Goal: Transaction & Acquisition: Register for event/course

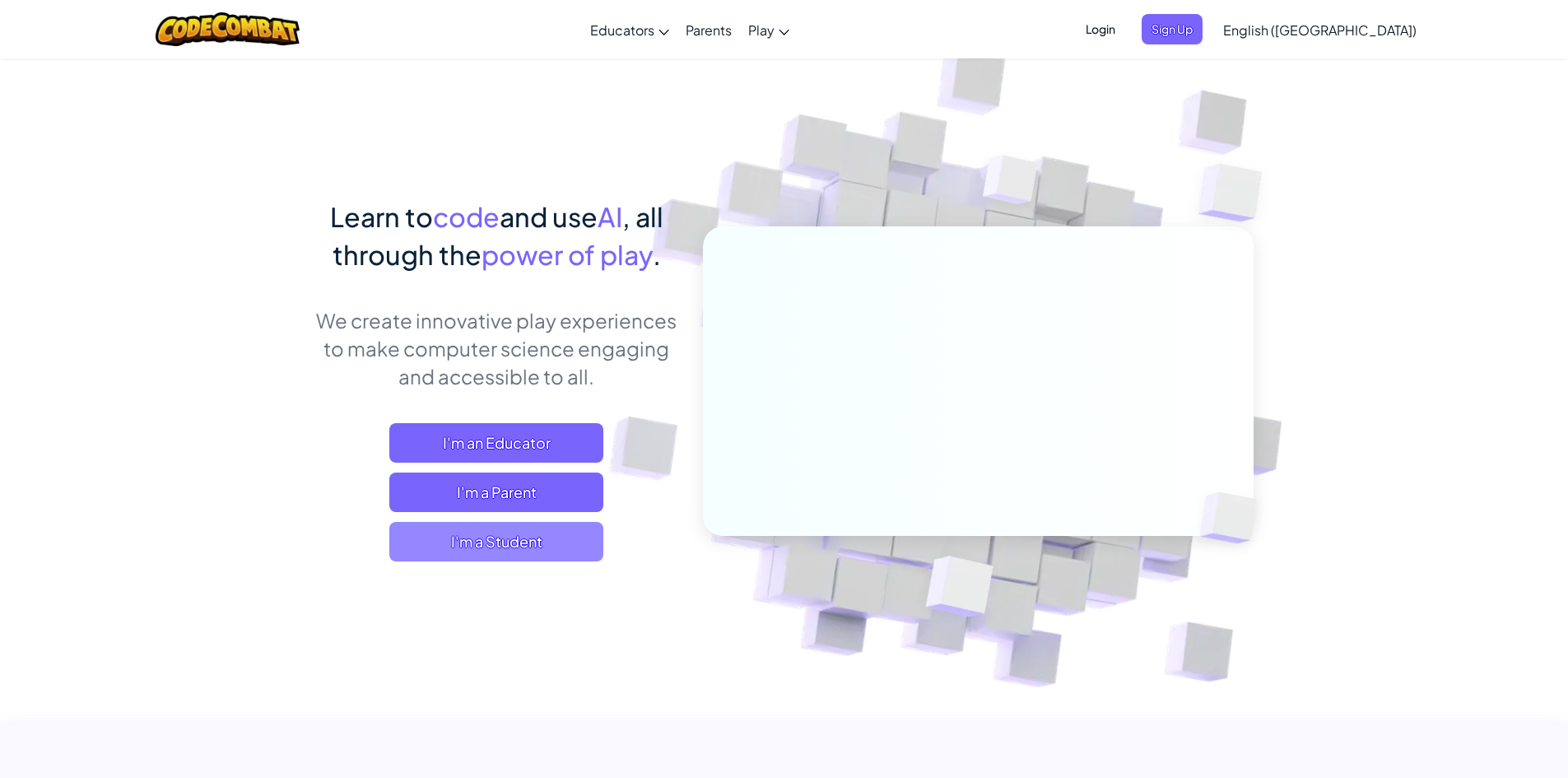
click at [575, 543] on span "I'm a Student" at bounding box center [496, 542] width 214 height 39
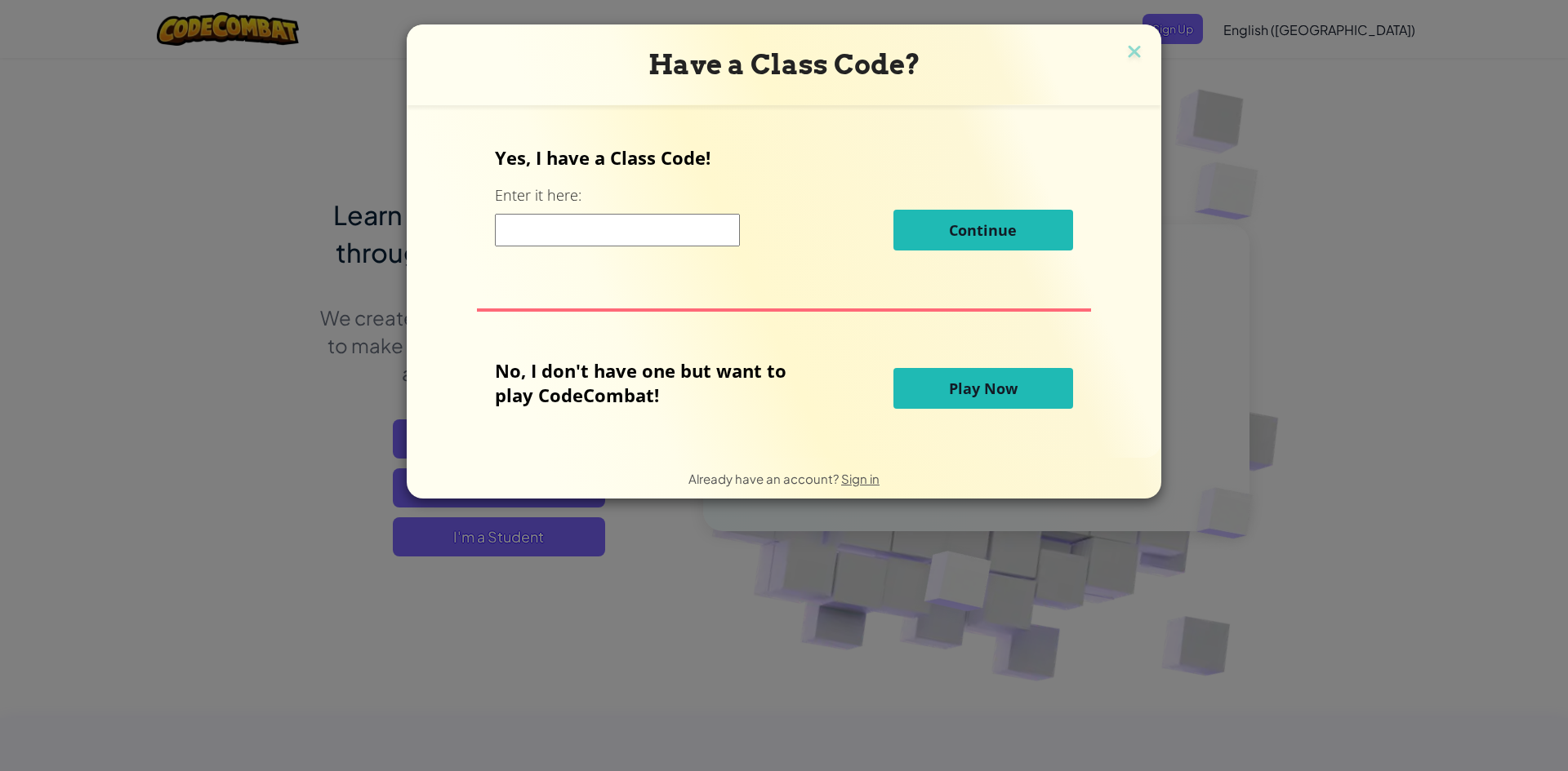
click at [623, 222] on input at bounding box center [617, 229] width 245 height 32
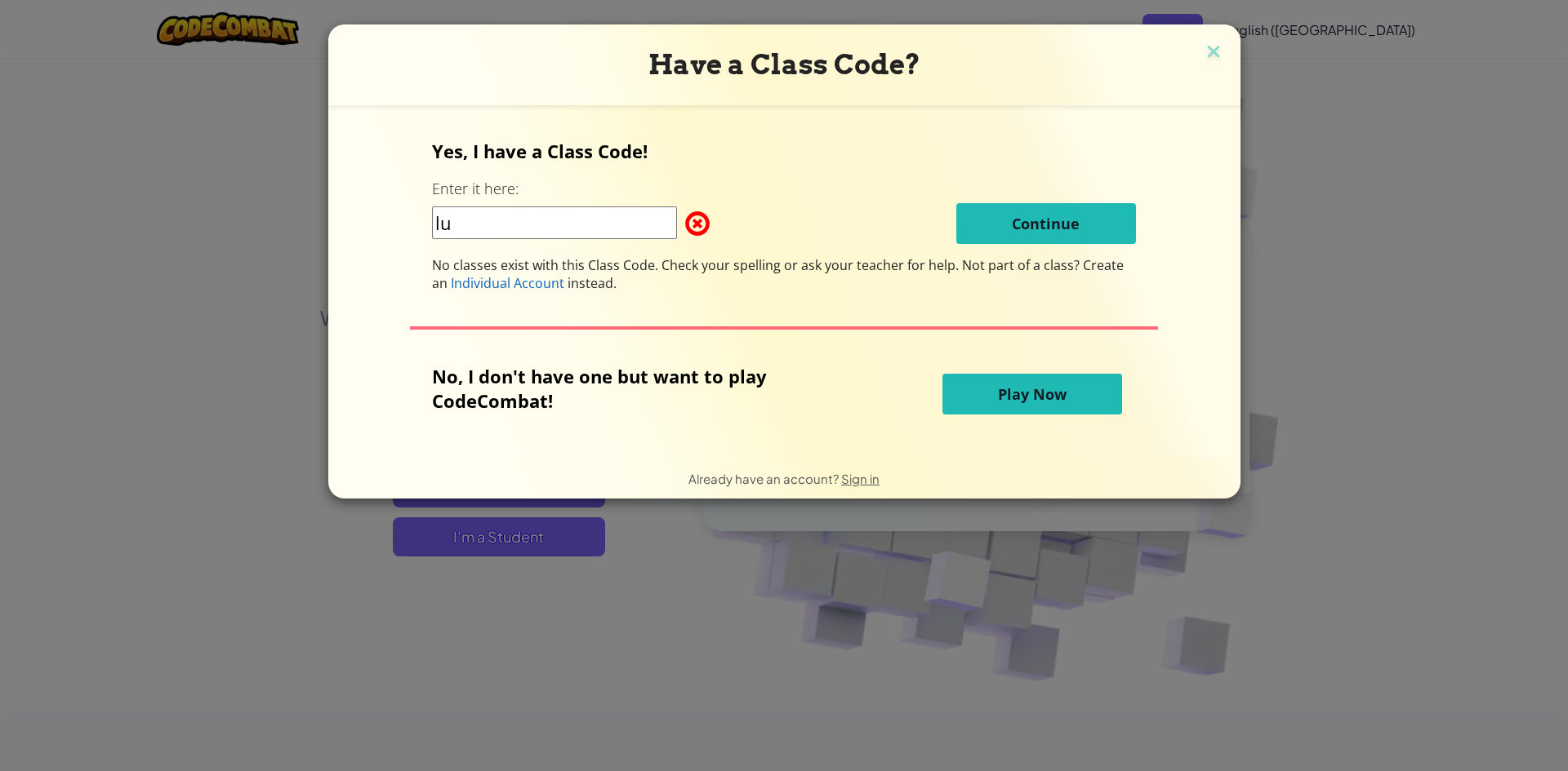
type input "l"
click at [444, 225] on input "IuckFarmIeft" at bounding box center [554, 222] width 245 height 32
click at [525, 223] on input "LuckFarmIeft" at bounding box center [554, 222] width 245 height 32
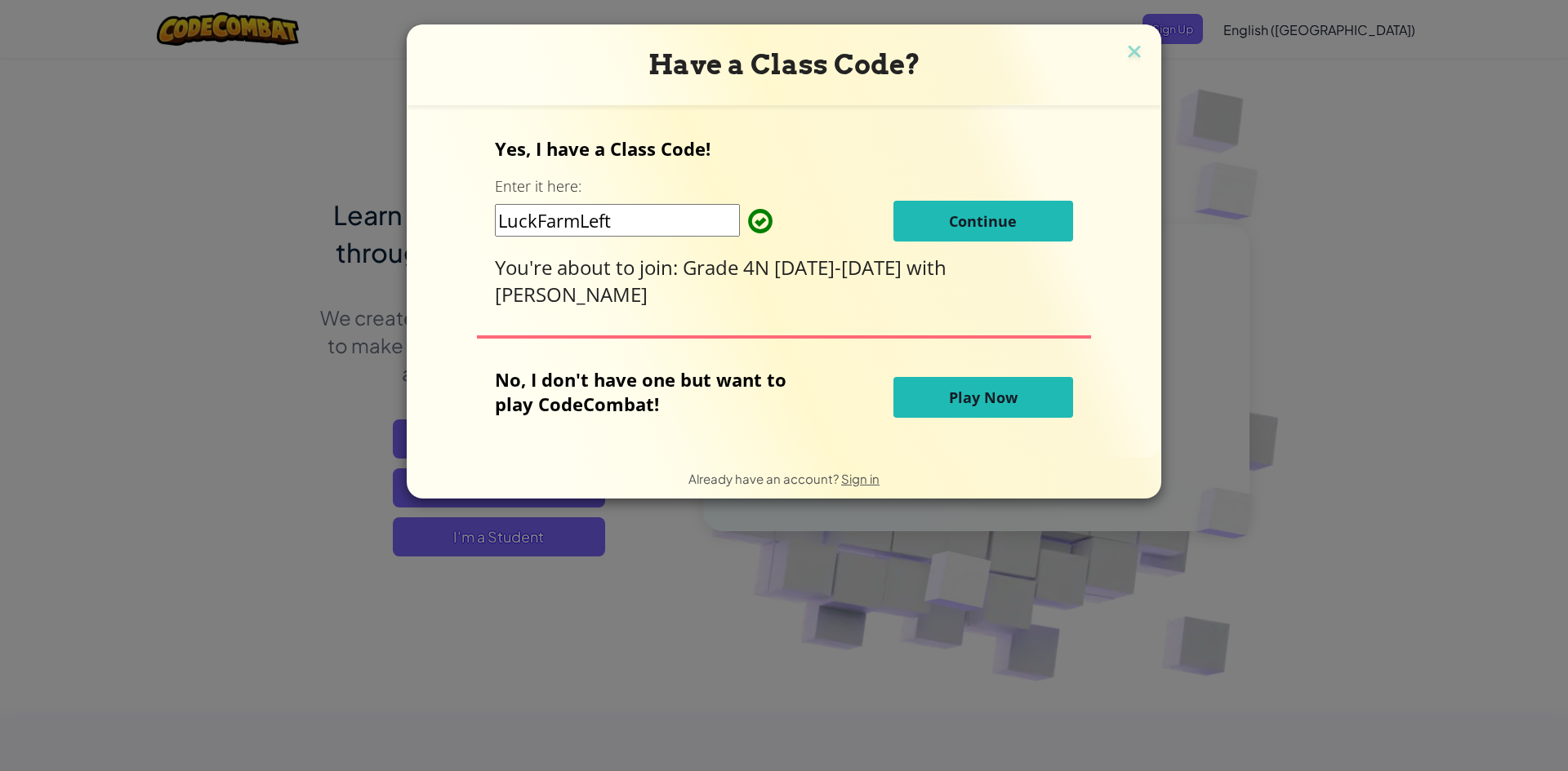
type input "LuckFarmLeft"
click at [949, 220] on span "Continue" at bounding box center [982, 221] width 68 height 19
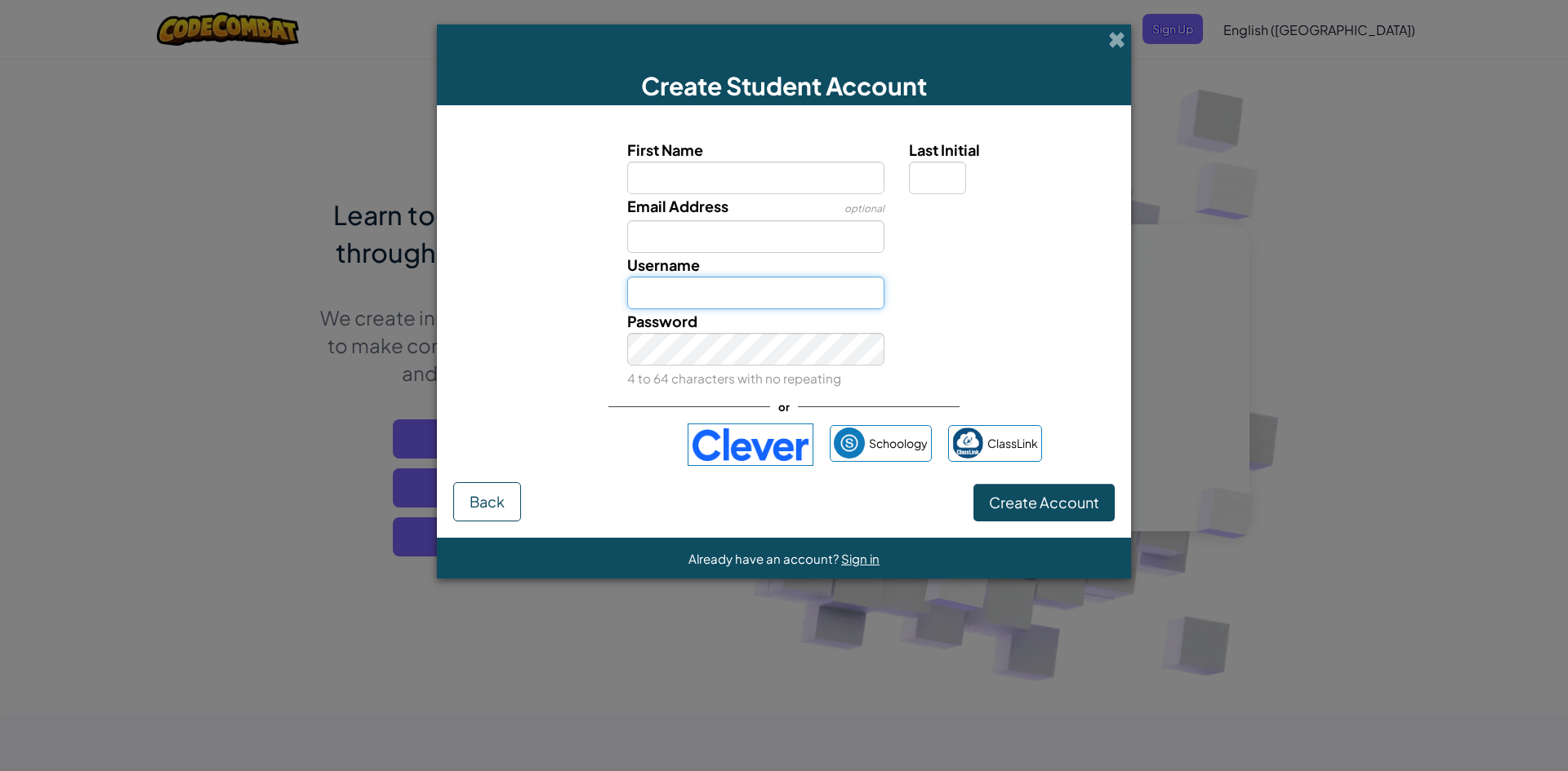
type input "2617itim"
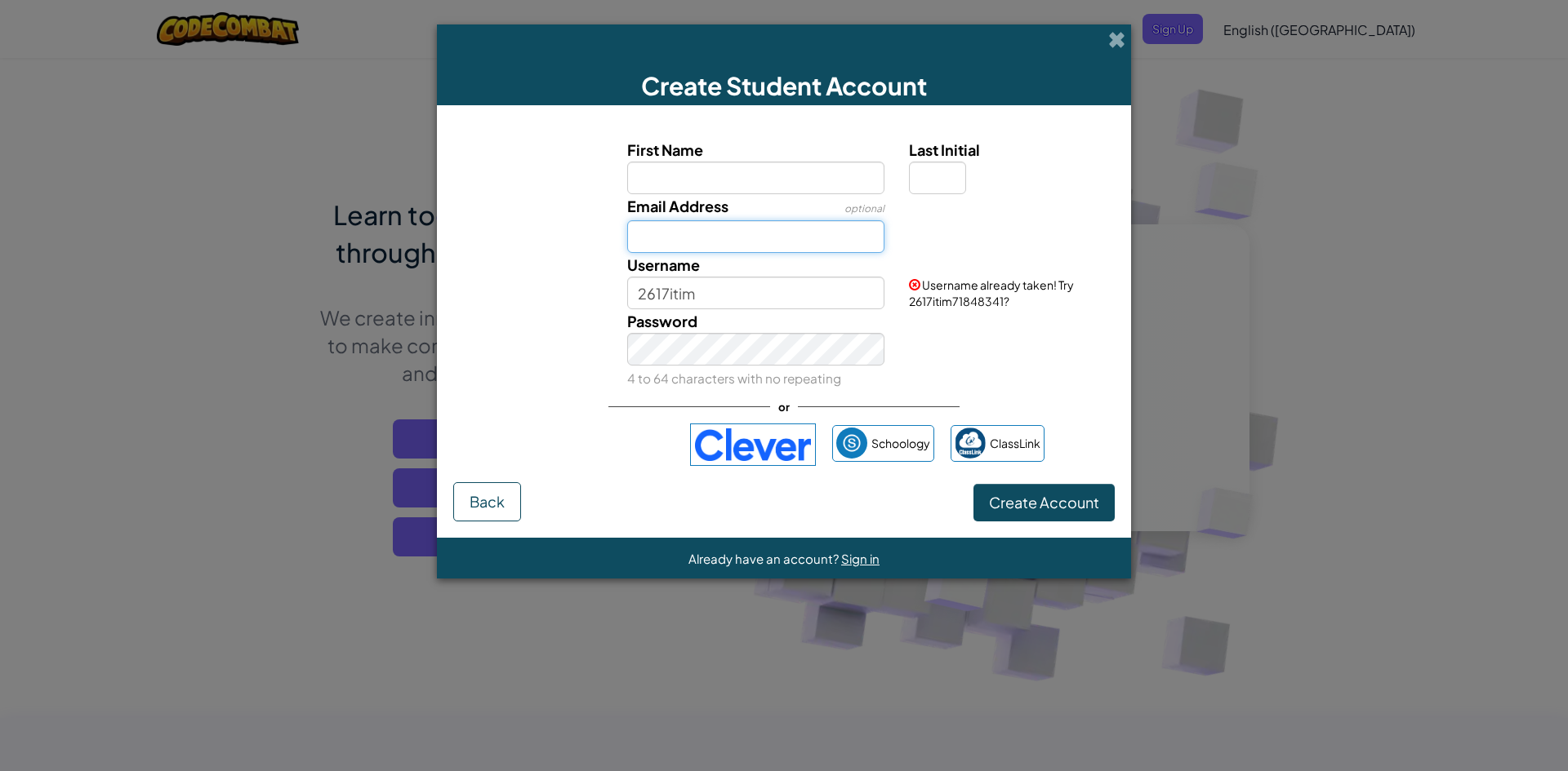
click at [640, 238] on input "Email Address" at bounding box center [756, 236] width 258 height 32
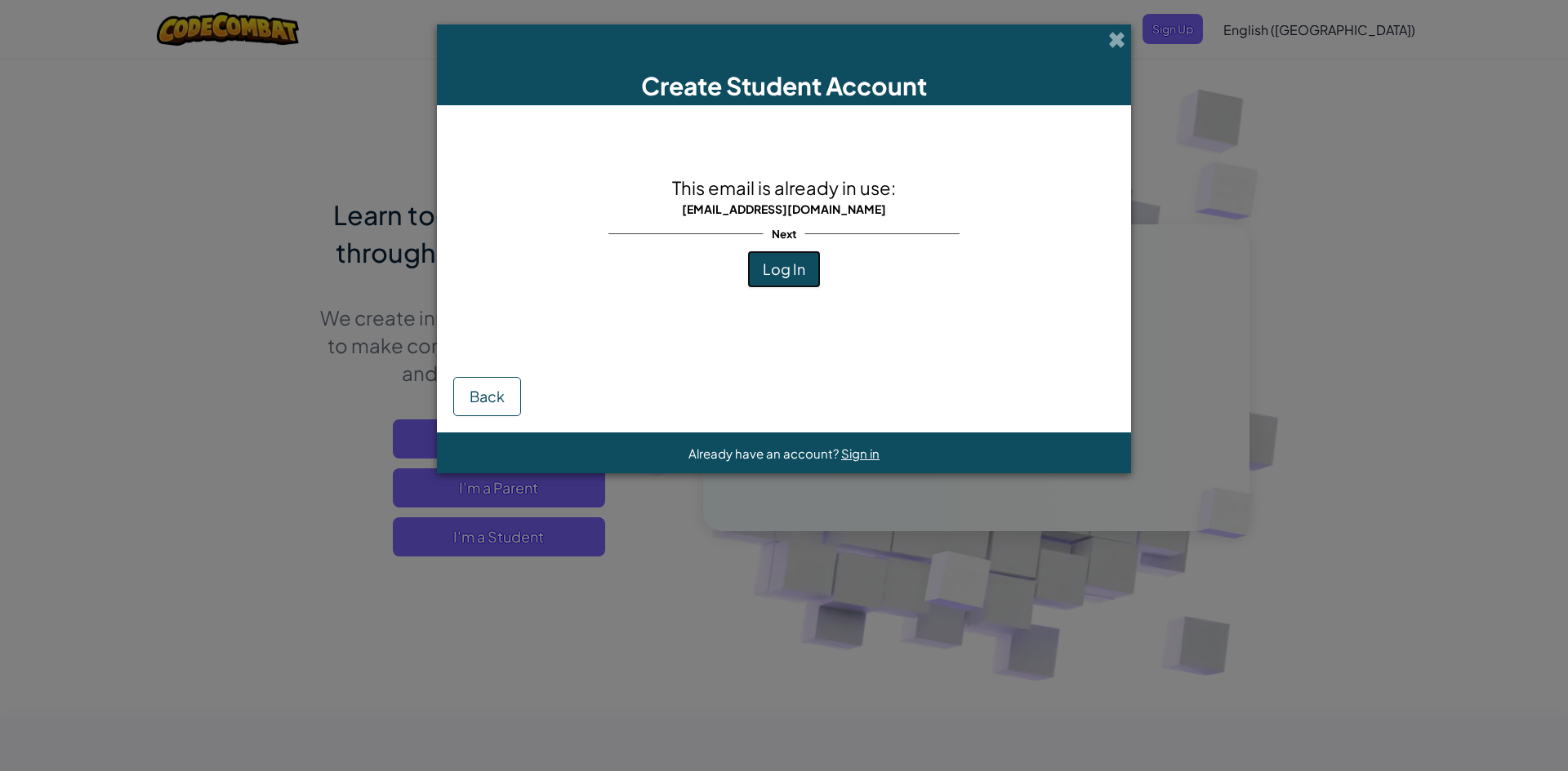
click at [773, 273] on span "Log In" at bounding box center [784, 269] width 43 height 19
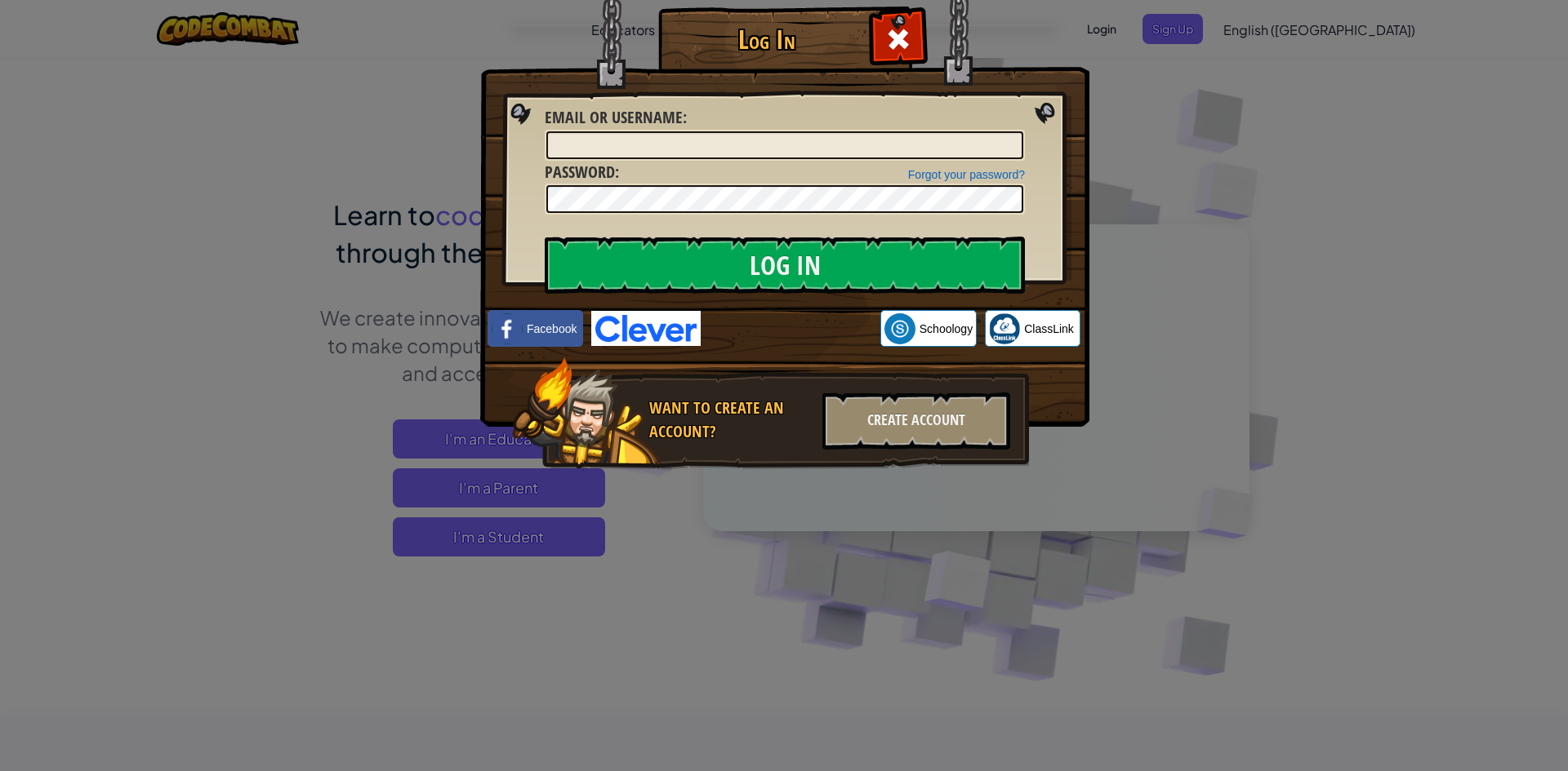
click at [849, 595] on div "Log In Unknown Error Email or Username : Forgot your password? Password : Log I…" at bounding box center [784, 385] width 1568 height 771
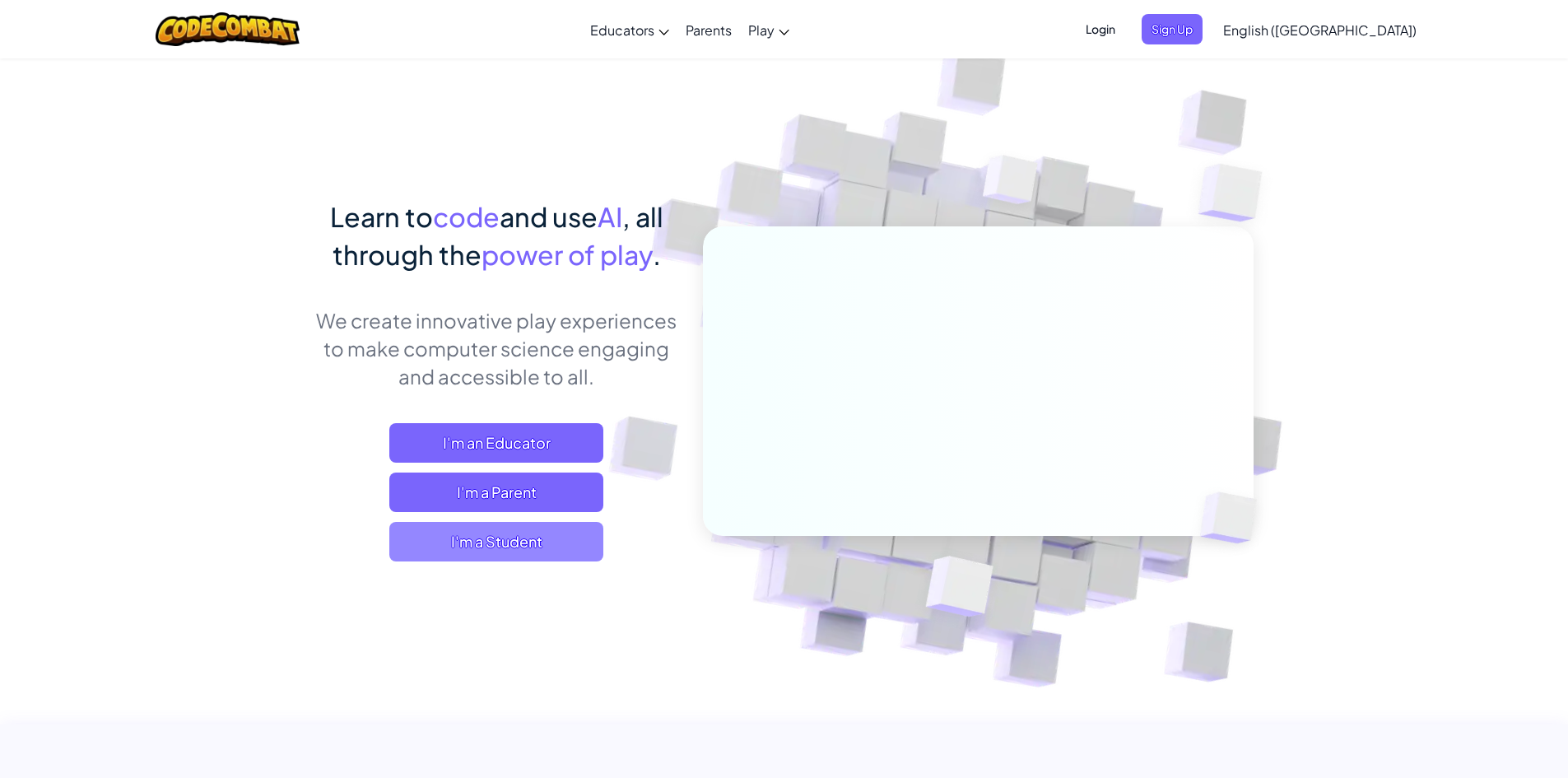
click at [566, 542] on span "I'm a Student" at bounding box center [496, 542] width 214 height 39
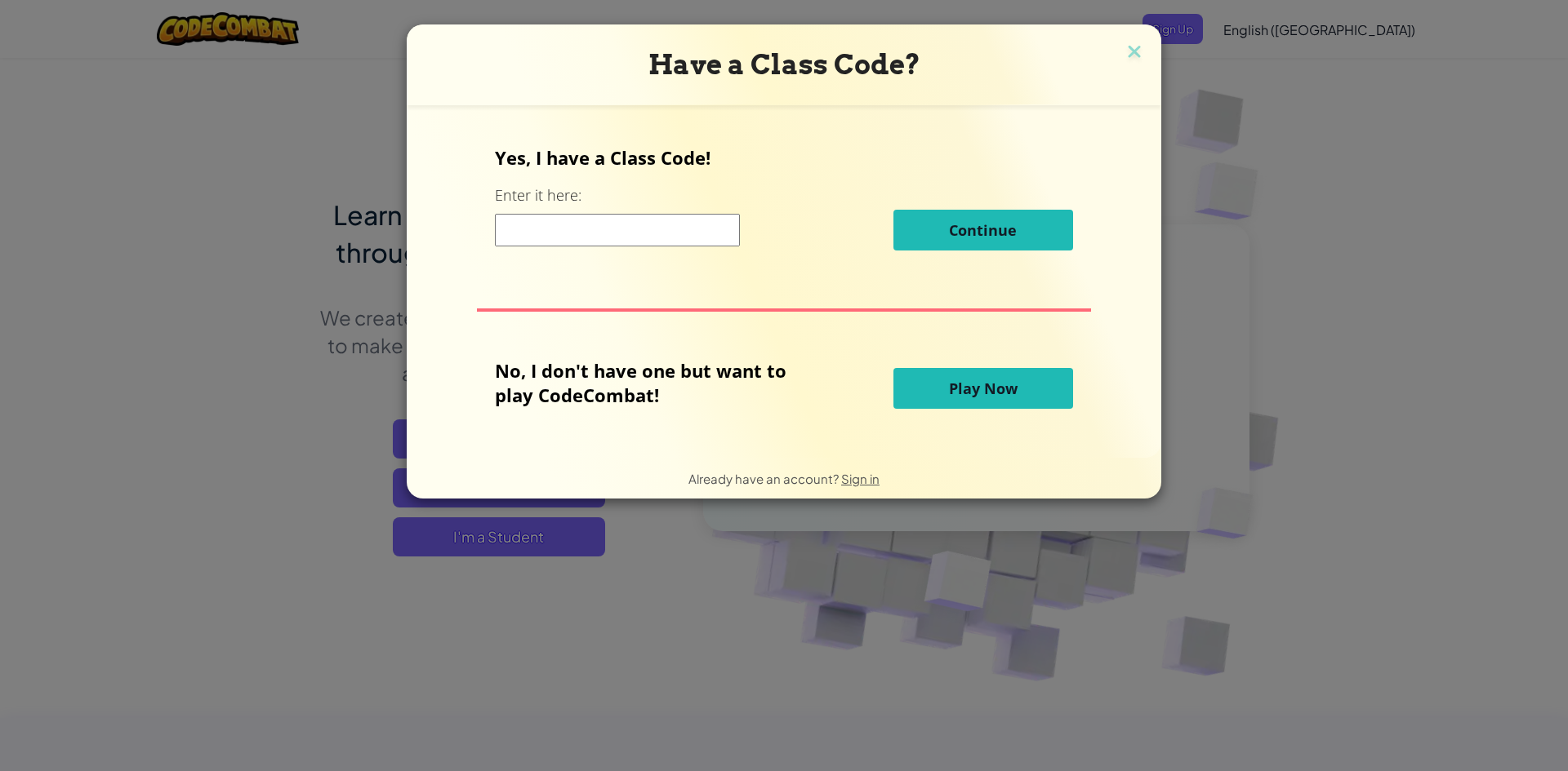
click at [531, 233] on input at bounding box center [617, 229] width 245 height 32
type input "LuckFarmLeft"
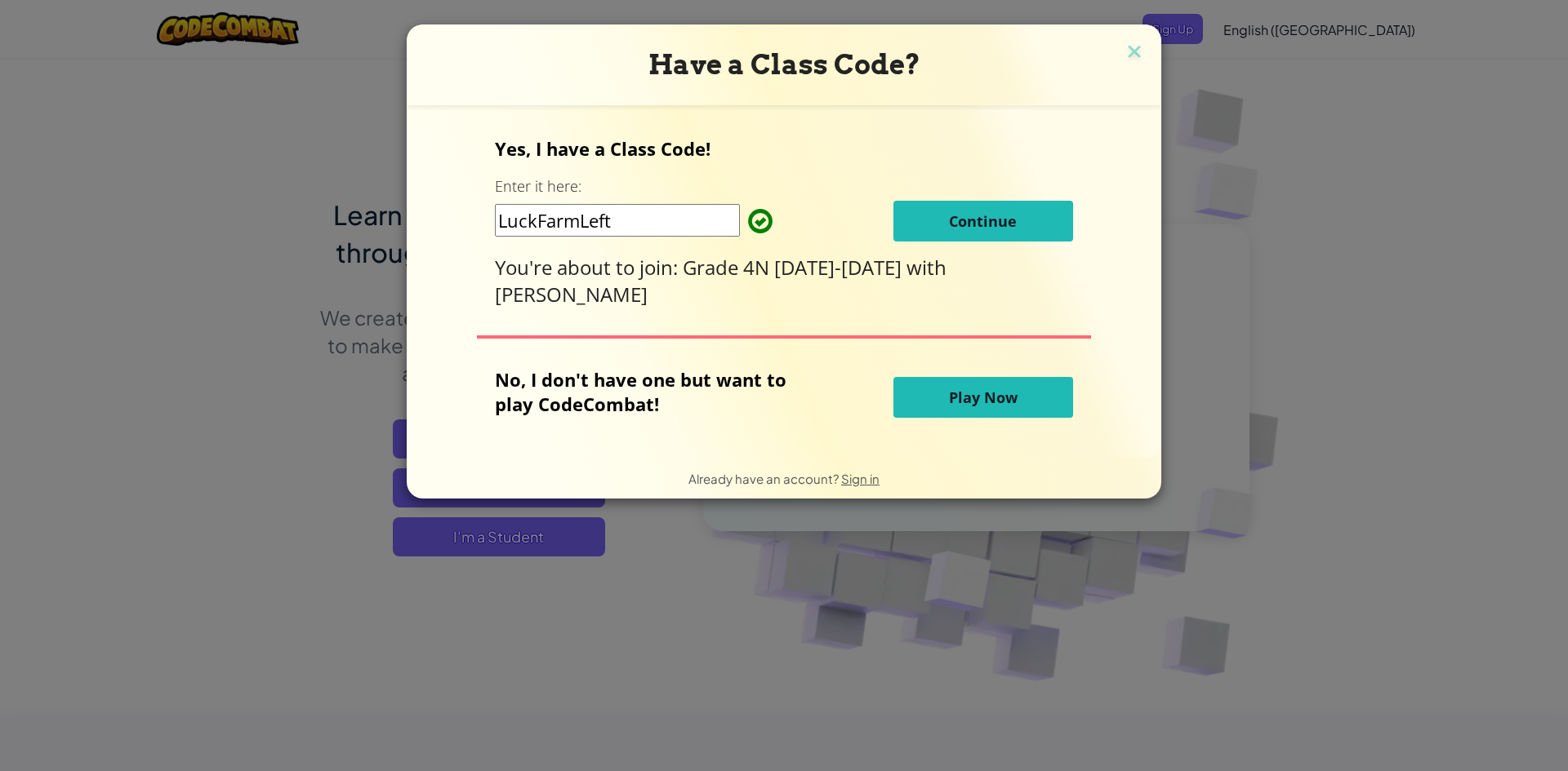
click at [977, 212] on span "Continue" at bounding box center [982, 221] width 68 height 19
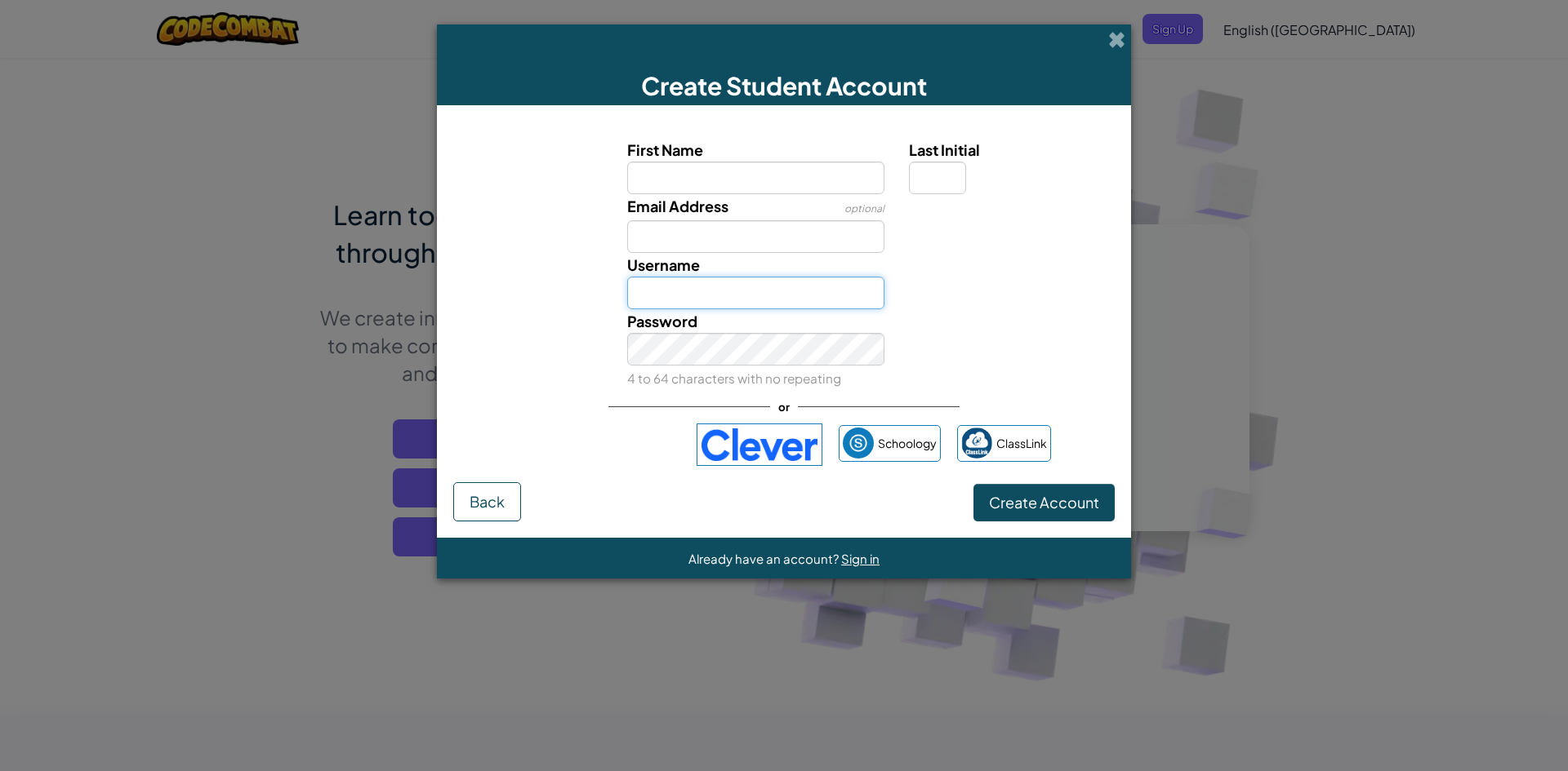
type input "2617itim"
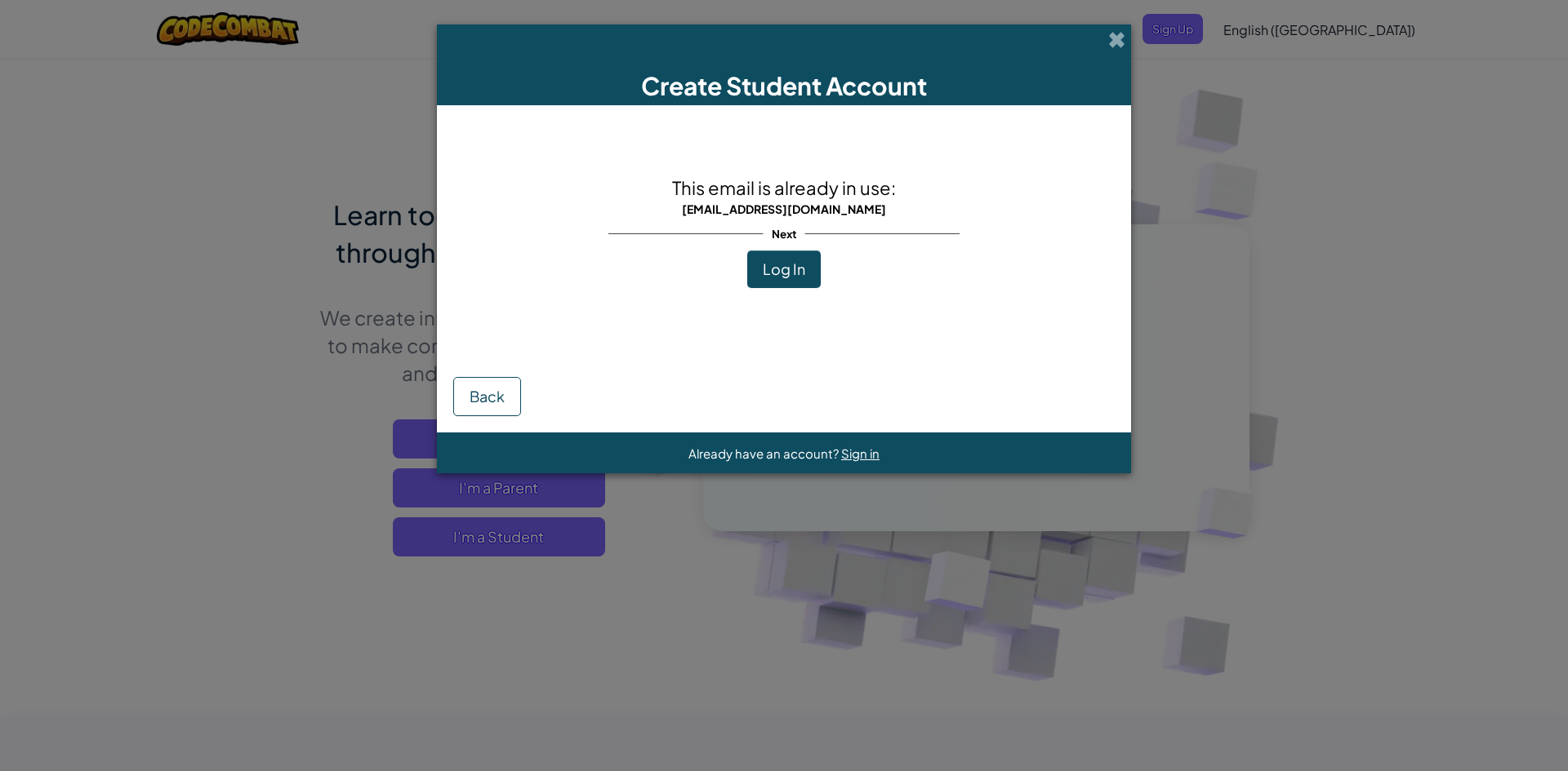
click at [1510, 115] on div "Create Student Account This email is already in use: [EMAIL_ADDRESS][DOMAIN_NAM…" at bounding box center [784, 385] width 1568 height 771
click at [790, 270] on span "Log In" at bounding box center [784, 269] width 43 height 19
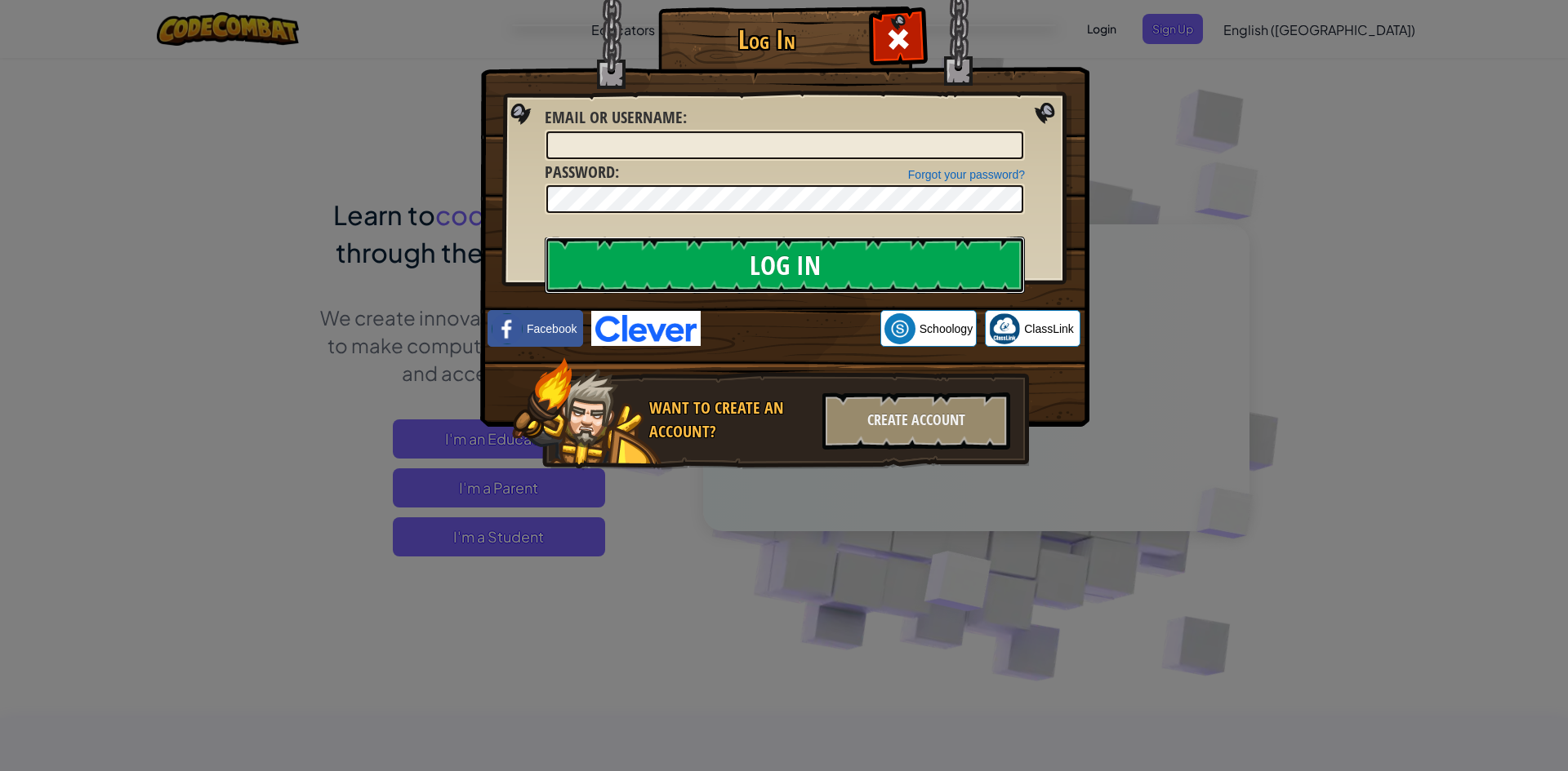
click at [796, 273] on input "Log In" at bounding box center [784, 265] width 480 height 58
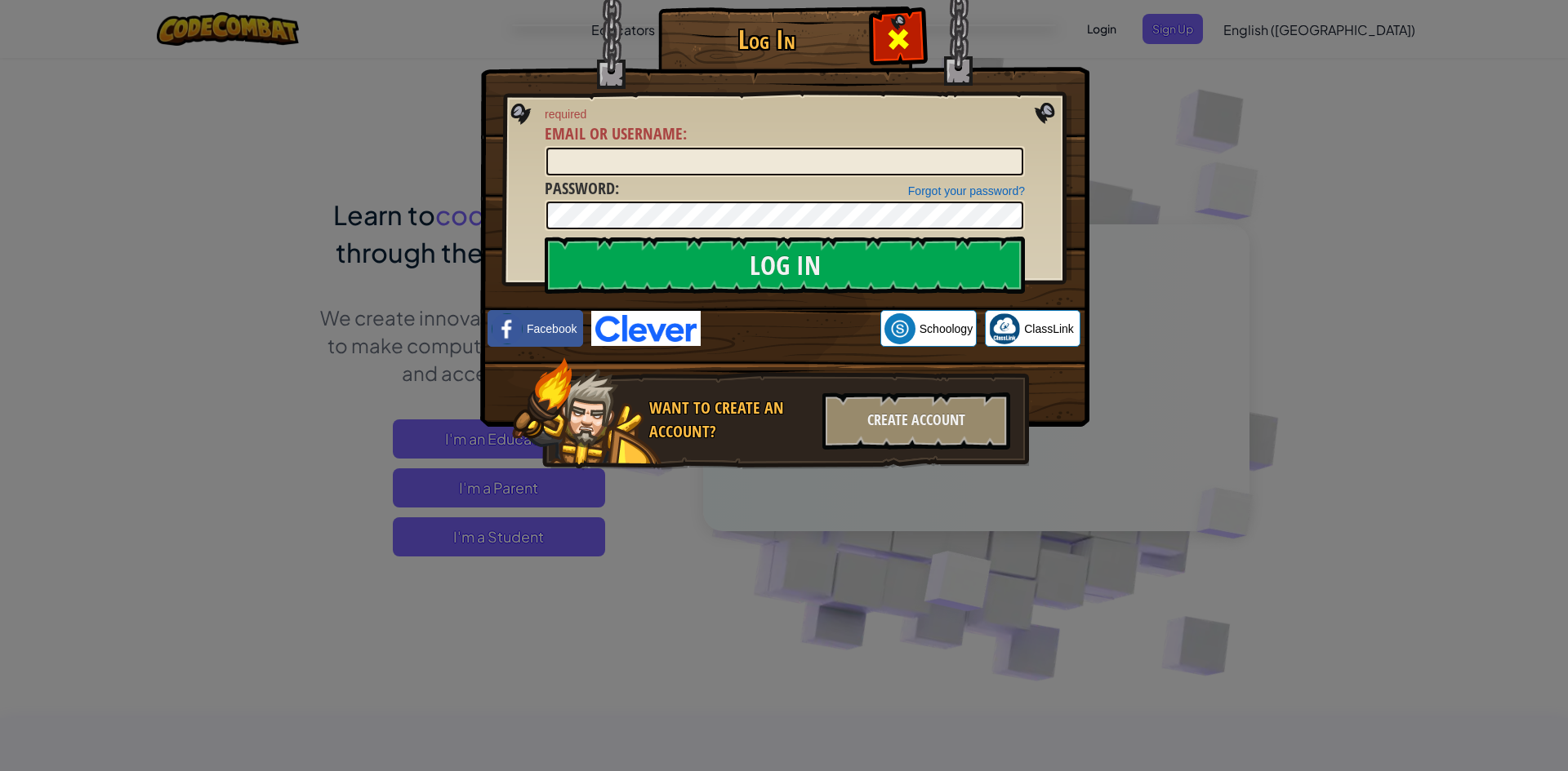
click at [881, 53] on div at bounding box center [897, 36] width 51 height 51
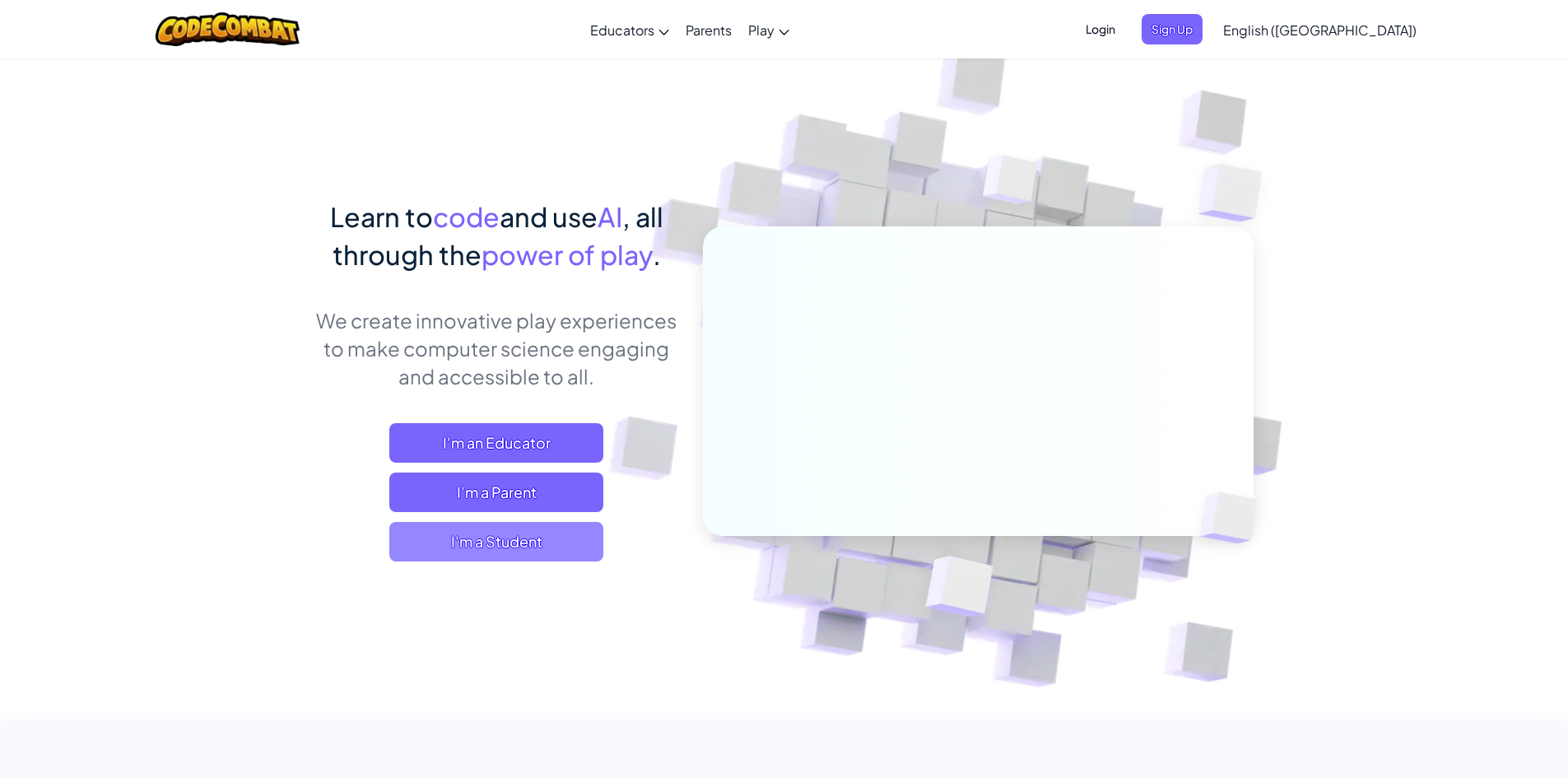
click at [546, 539] on span "I'm a Student" at bounding box center [496, 542] width 214 height 39
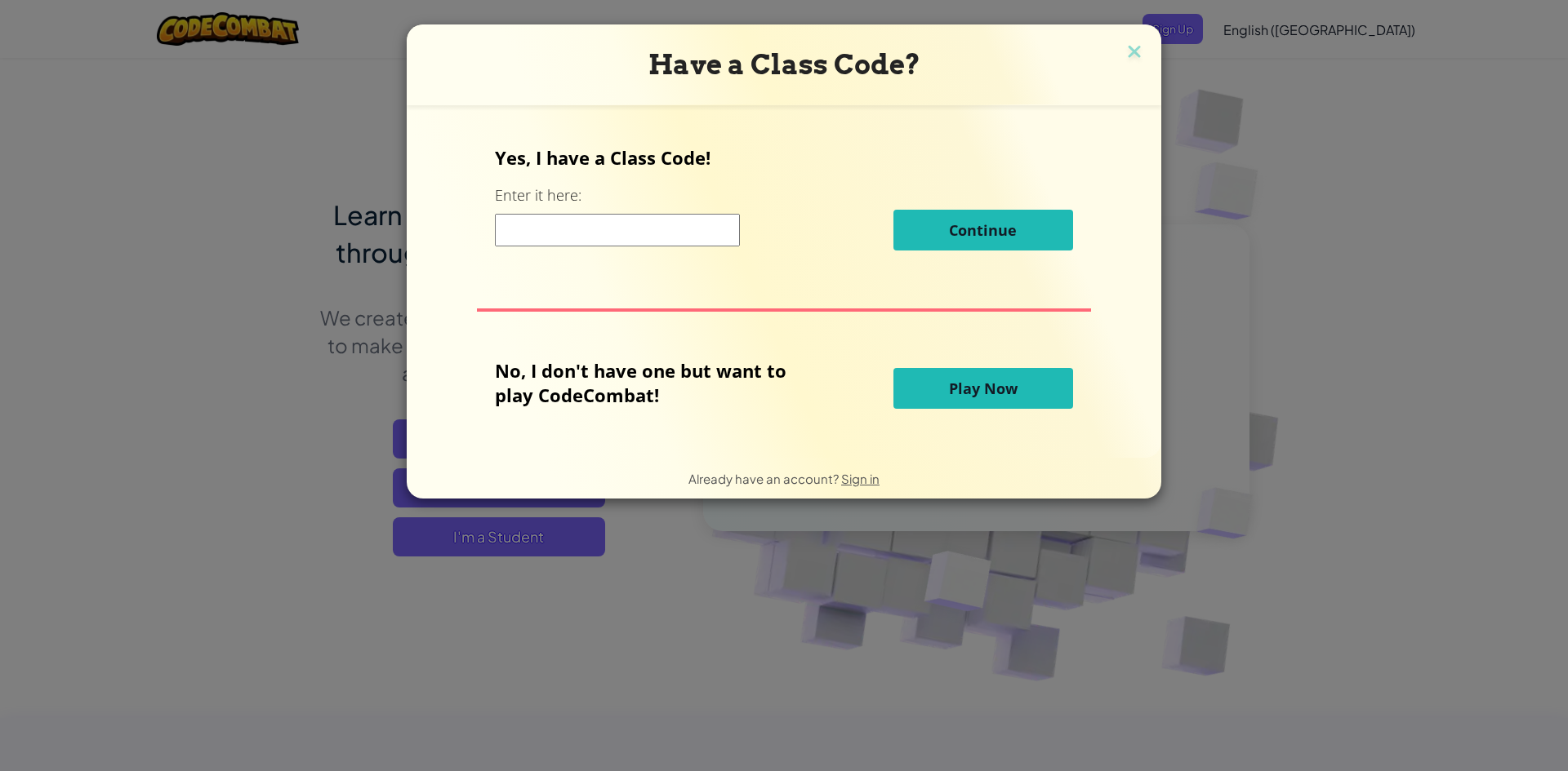
click at [673, 240] on input at bounding box center [617, 229] width 245 height 32
type input "LuckFarmLeft"
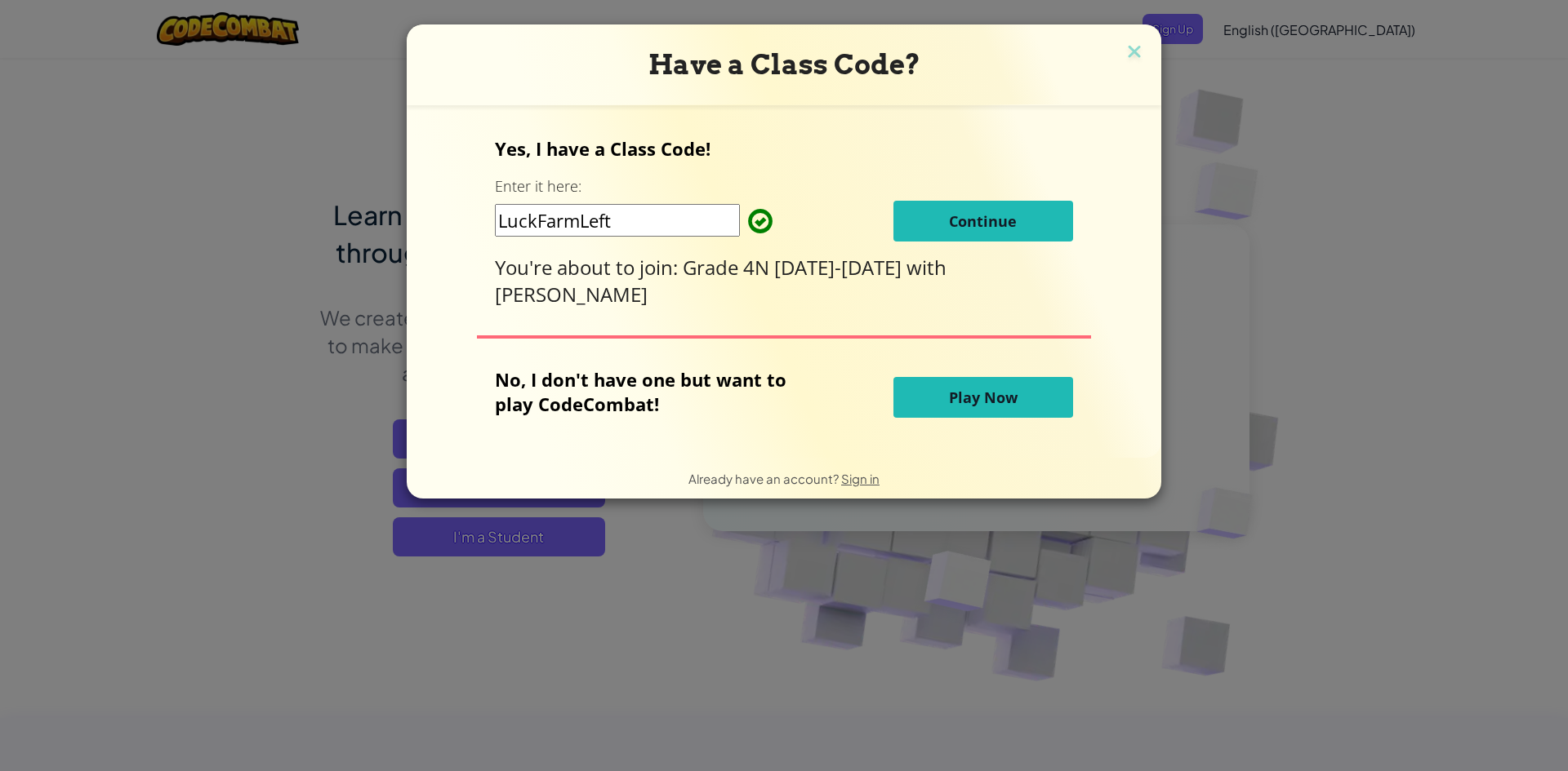
click at [987, 216] on span "Continue" at bounding box center [982, 221] width 68 height 19
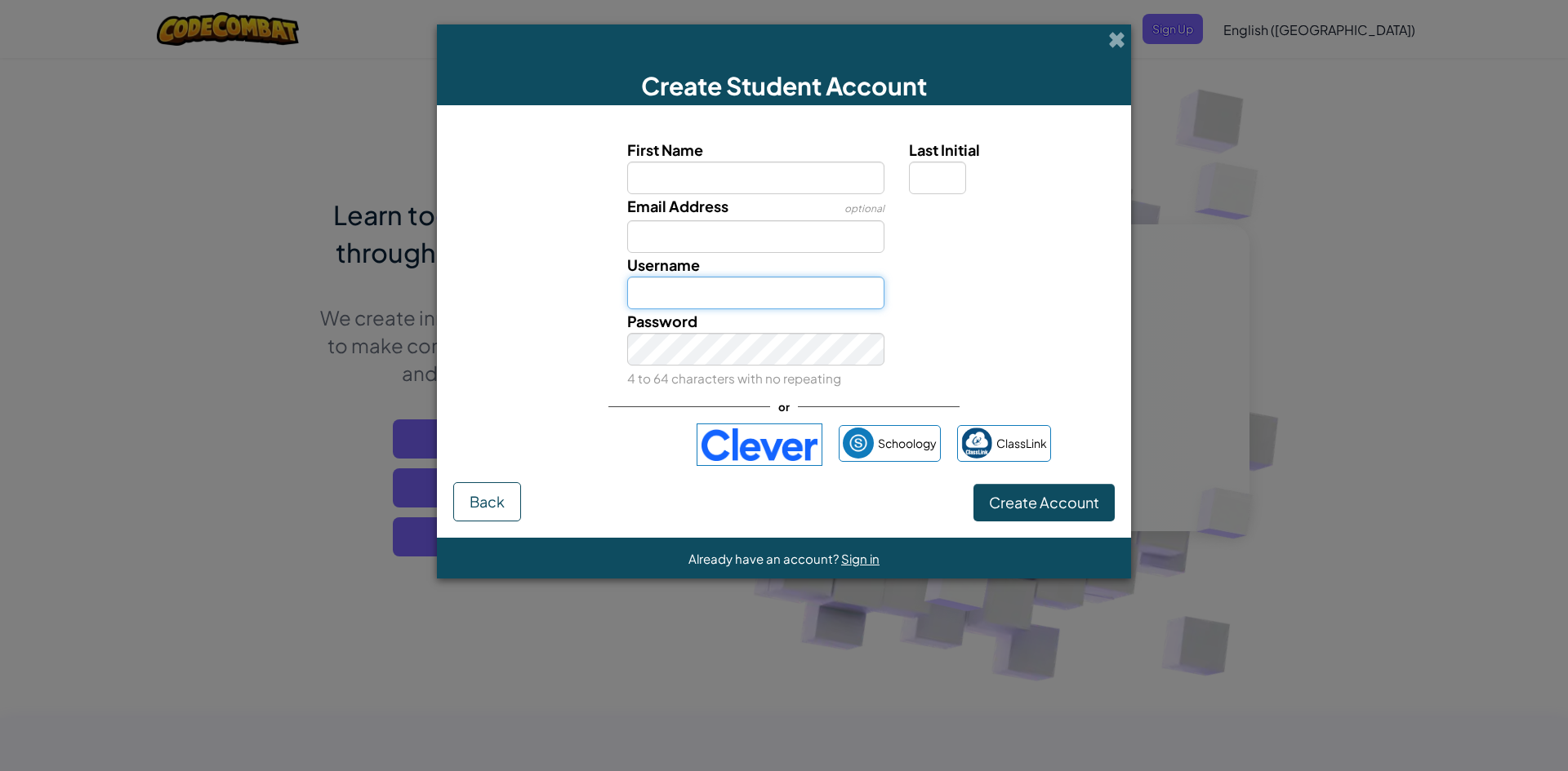
type input "2617itim"
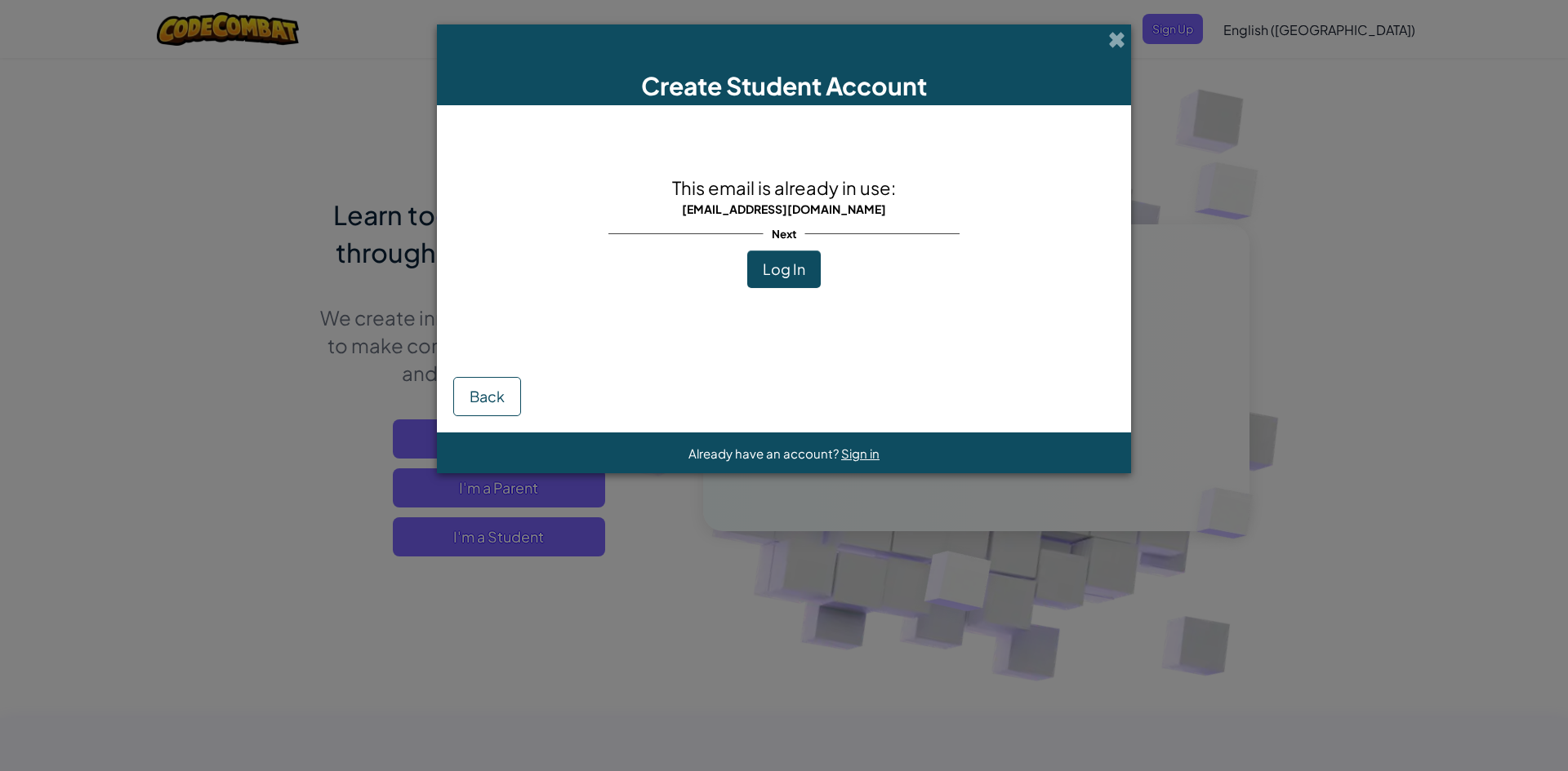
click at [795, 272] on span "Log In" at bounding box center [784, 269] width 43 height 19
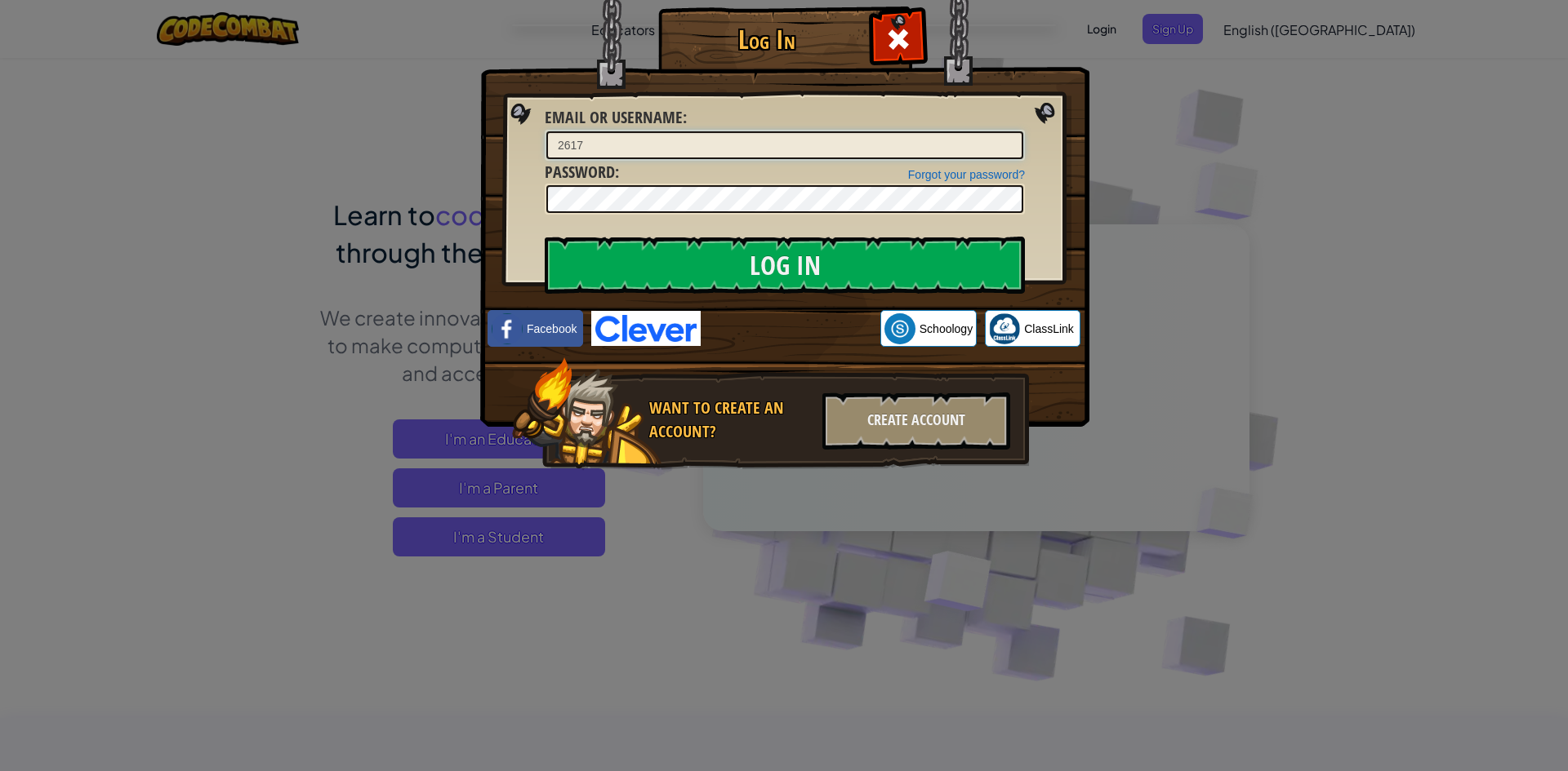
type input "2617"
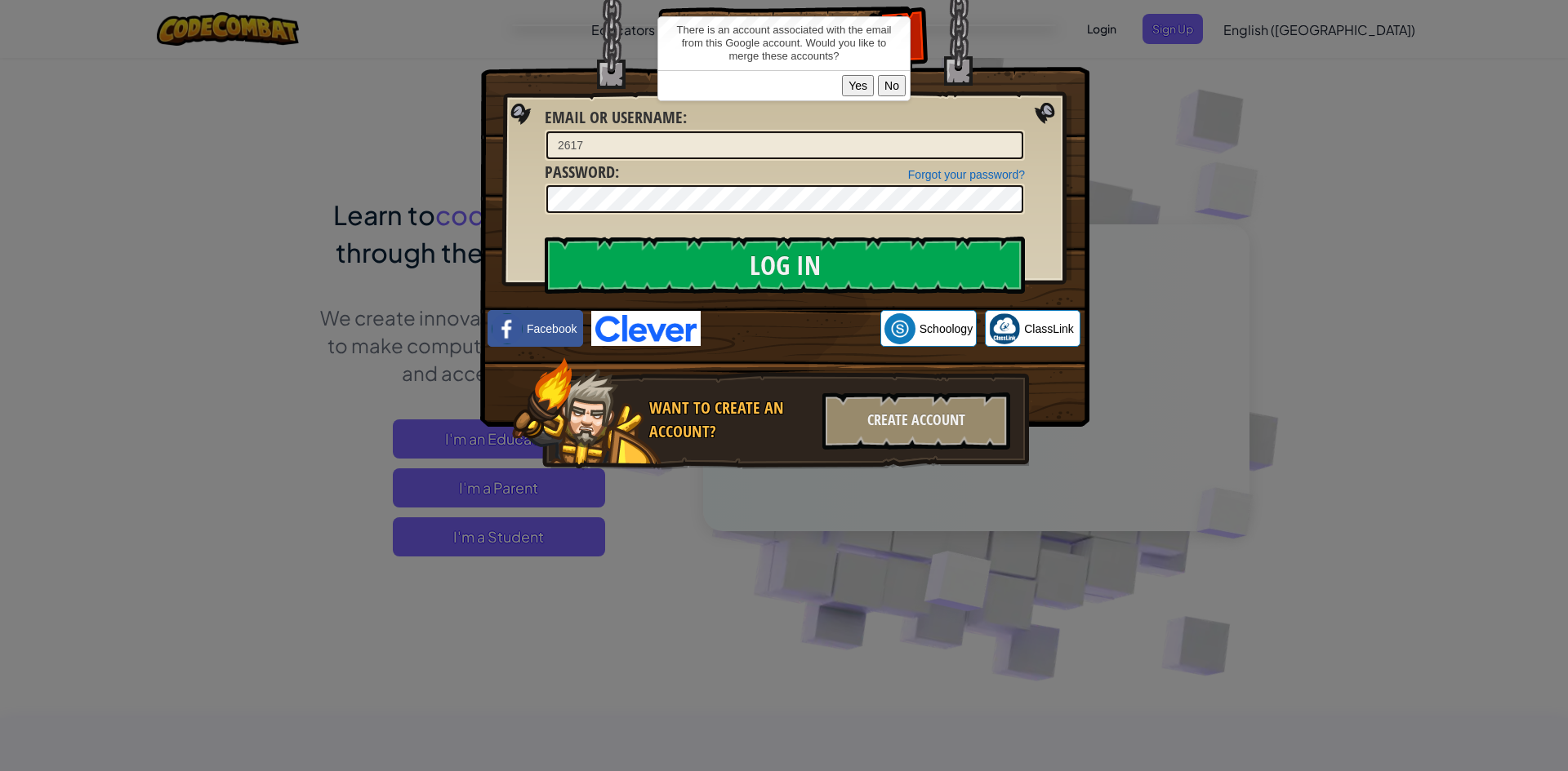
click at [848, 88] on button "Yes" at bounding box center [858, 85] width 32 height 21
